Goal: Answer question/provide support

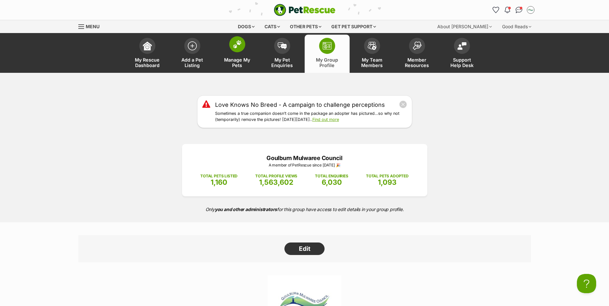
click at [237, 47] on img at bounding box center [237, 44] width 9 height 8
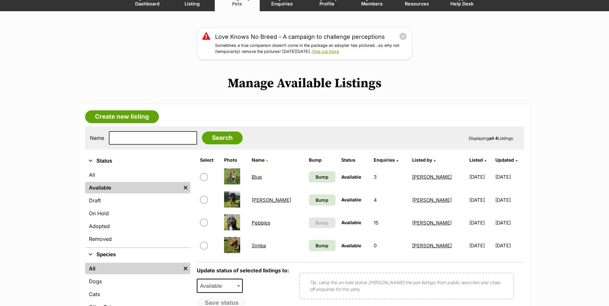
scroll to position [64, 0]
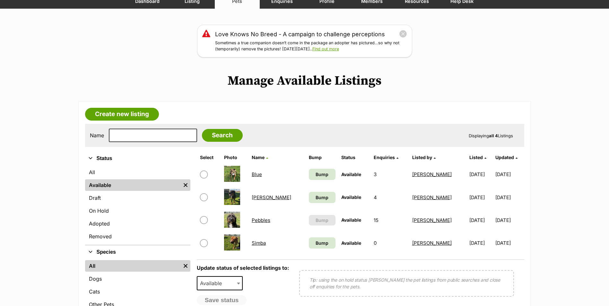
click at [267, 221] on link "Pebbles" at bounding box center [261, 220] width 19 height 6
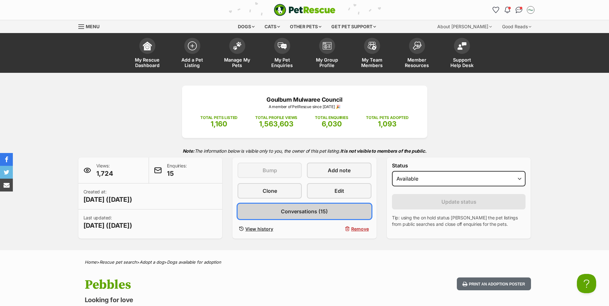
click at [307, 214] on span "Conversations (15)" at bounding box center [304, 212] width 47 height 8
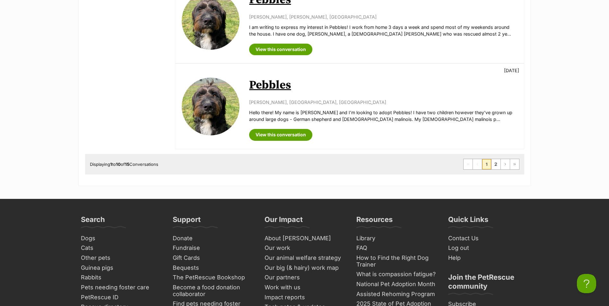
scroll to position [899, 0]
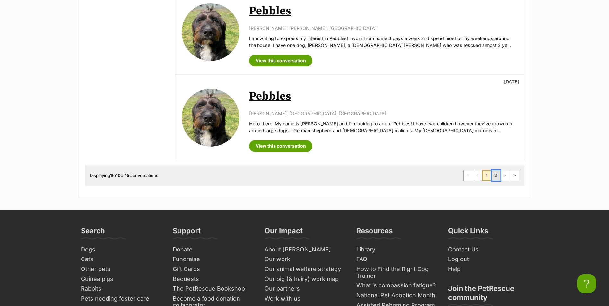
click at [495, 175] on link "2" at bounding box center [496, 176] width 9 height 10
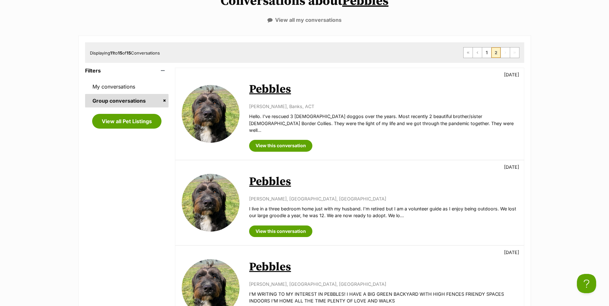
scroll to position [64, 0]
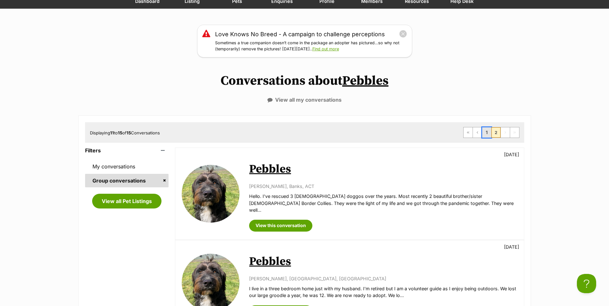
click at [489, 134] on link "1" at bounding box center [486, 133] width 9 height 10
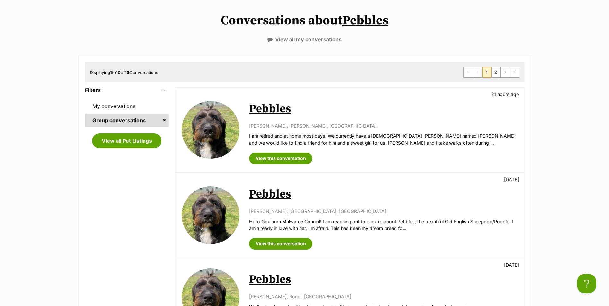
scroll to position [193, 0]
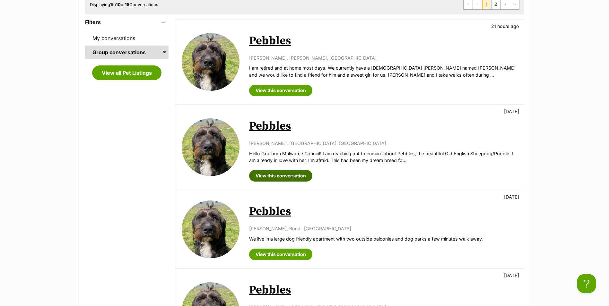
click at [293, 179] on link "View this conversation" at bounding box center [280, 176] width 63 height 12
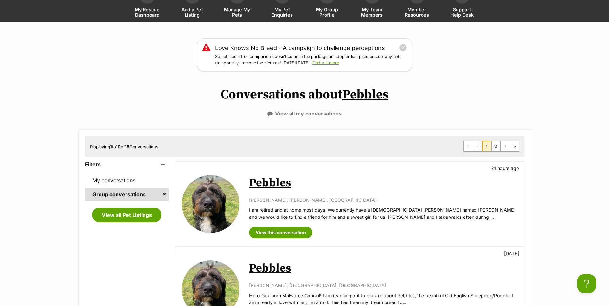
scroll to position [0, 0]
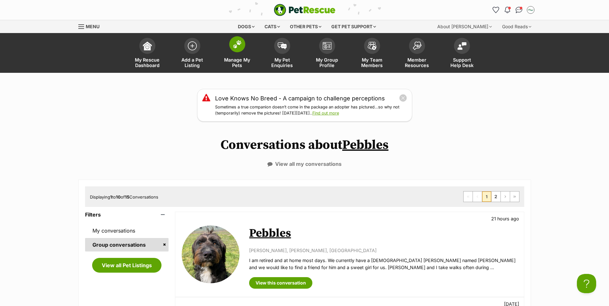
click at [241, 48] on img at bounding box center [237, 44] width 9 height 8
